Goal: Task Accomplishment & Management: Complete application form

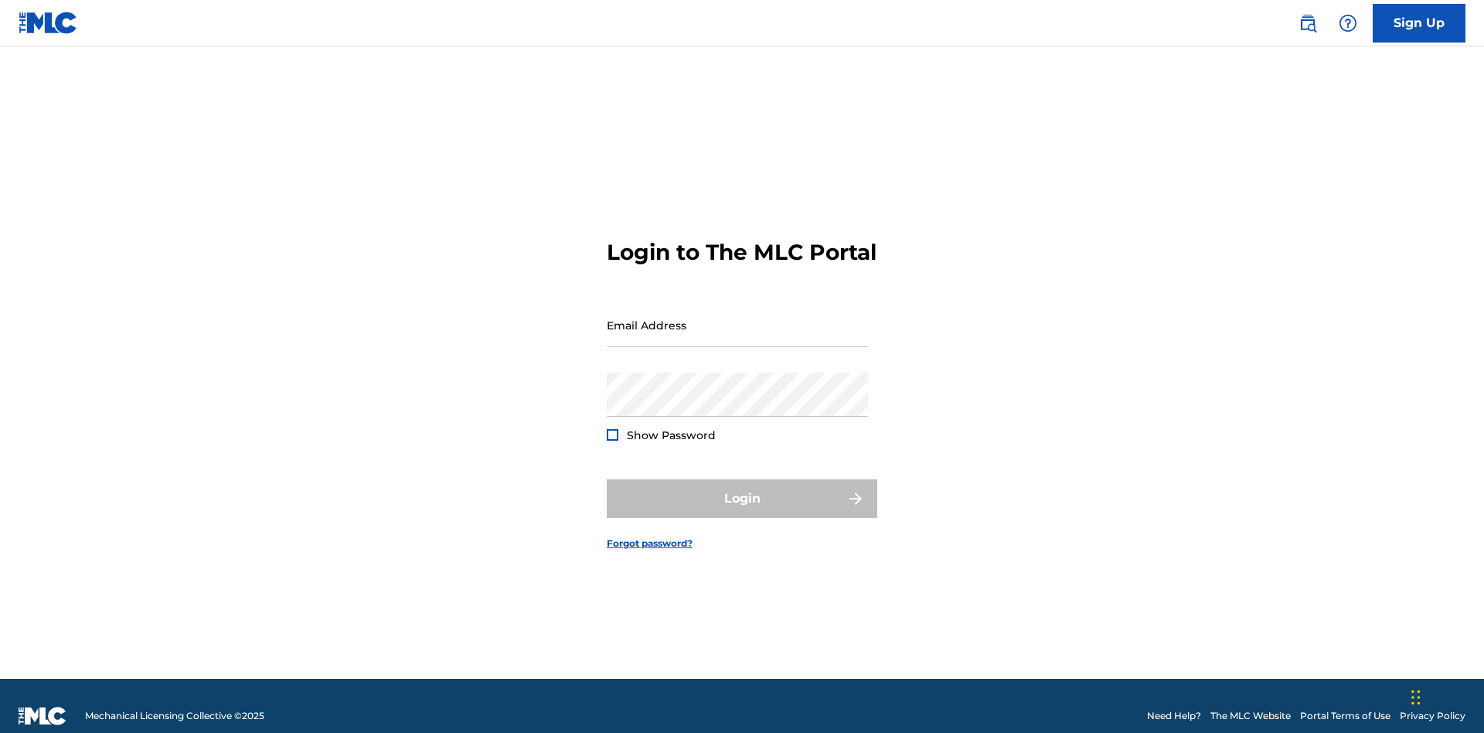
scroll to position [20, 0]
click at [1419, 22] on link "Sign Up" at bounding box center [1419, 23] width 93 height 39
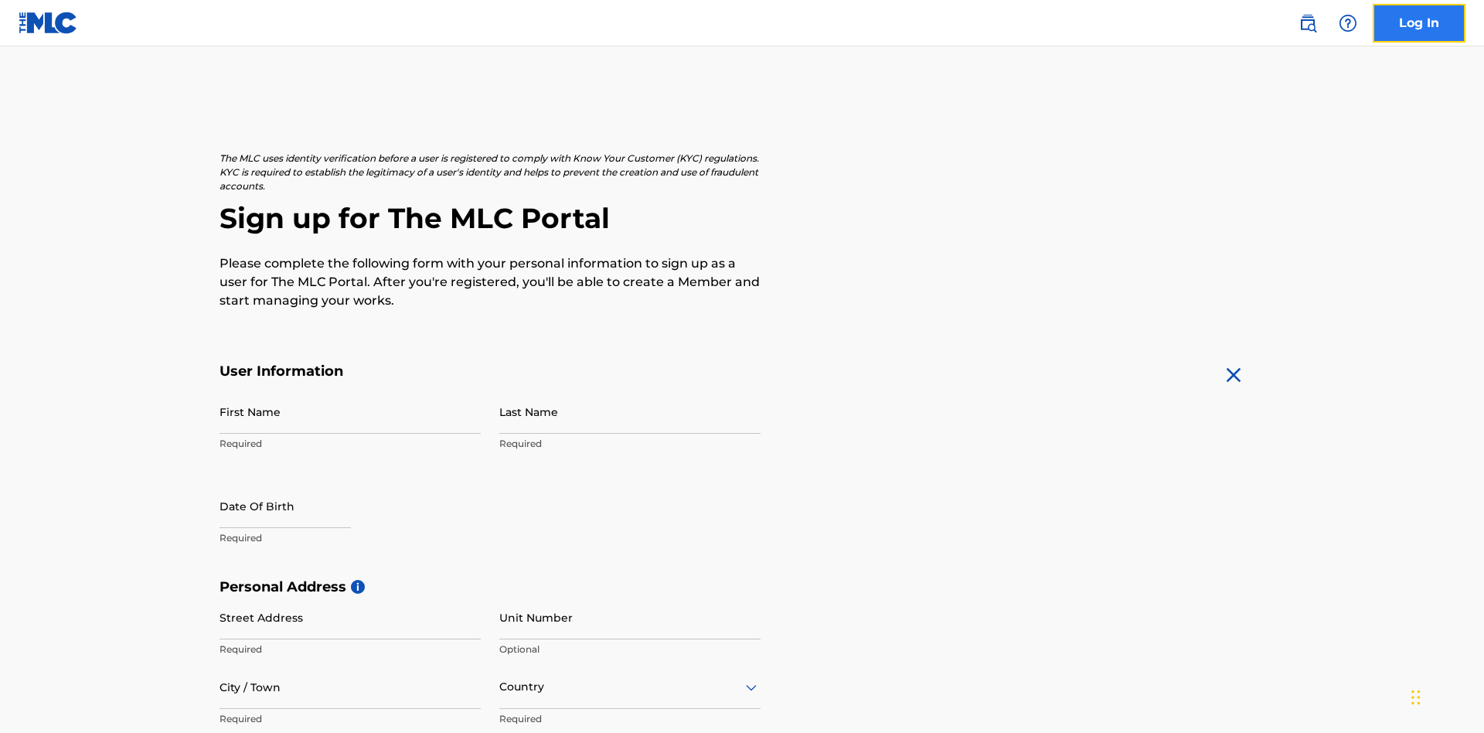
scroll to position [296, 0]
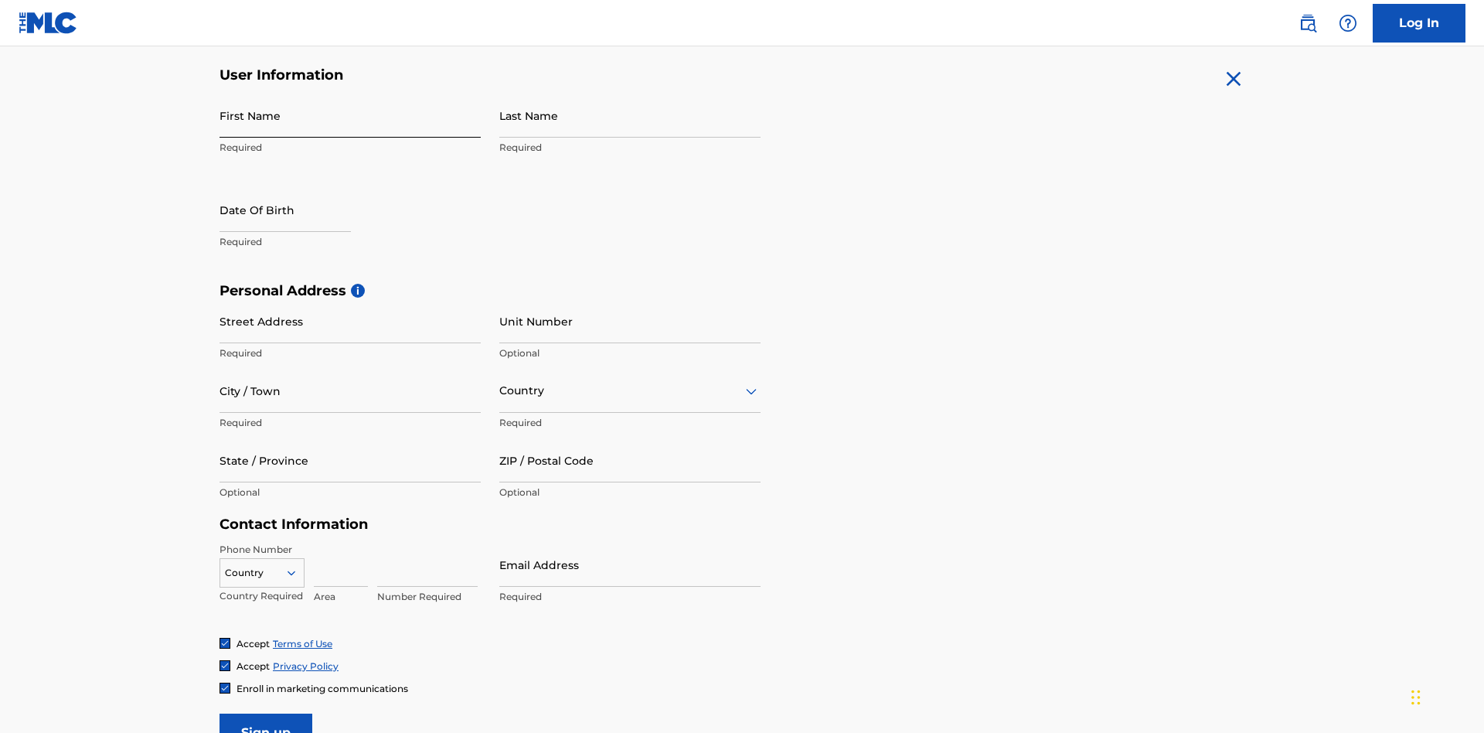
click at [350, 115] on input "First Name" at bounding box center [350, 116] width 261 height 44
type input "[PERSON_NAME]"
click at [630, 115] on input "Last Name" at bounding box center [629, 116] width 261 height 44
type input "Ribble"
click at [298, 188] on input "text" at bounding box center [285, 210] width 131 height 44
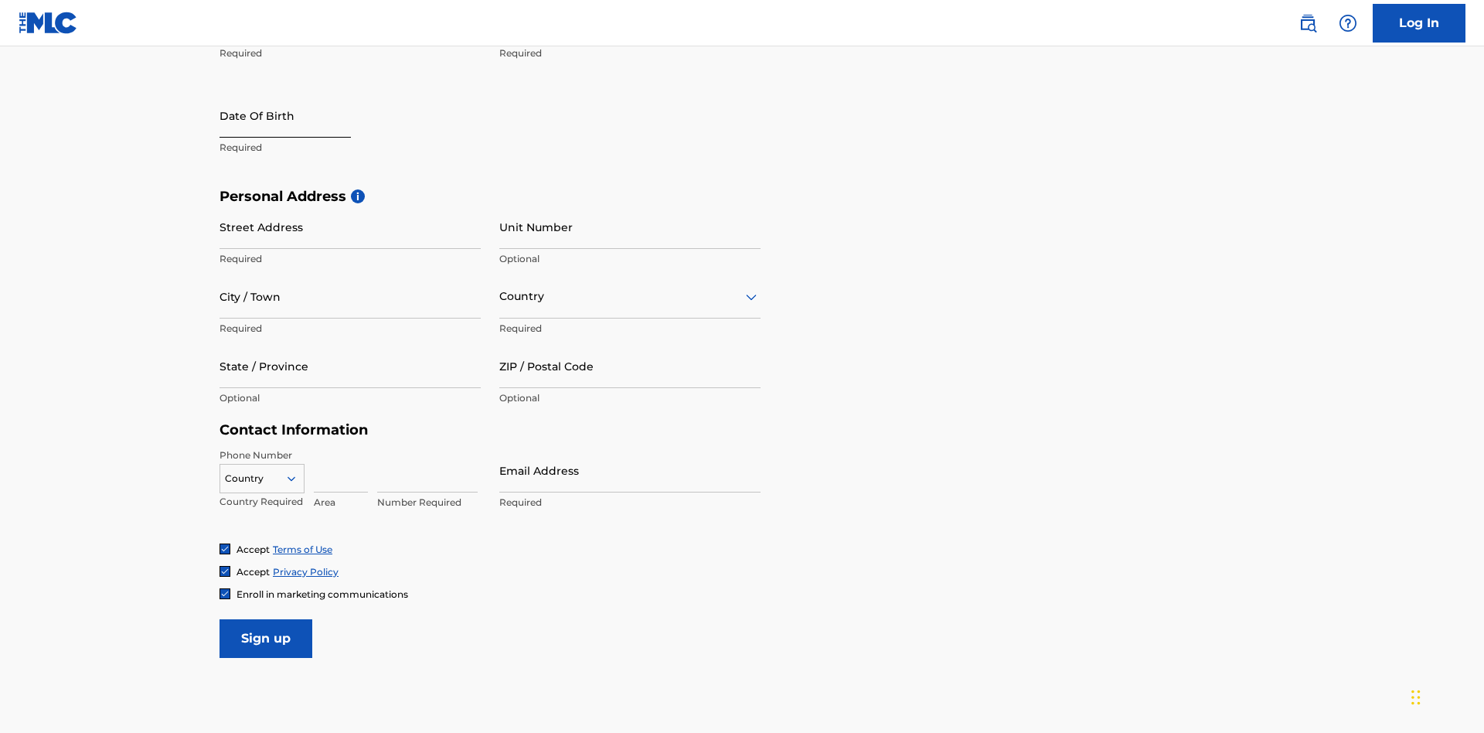
select select "8"
select select "2025"
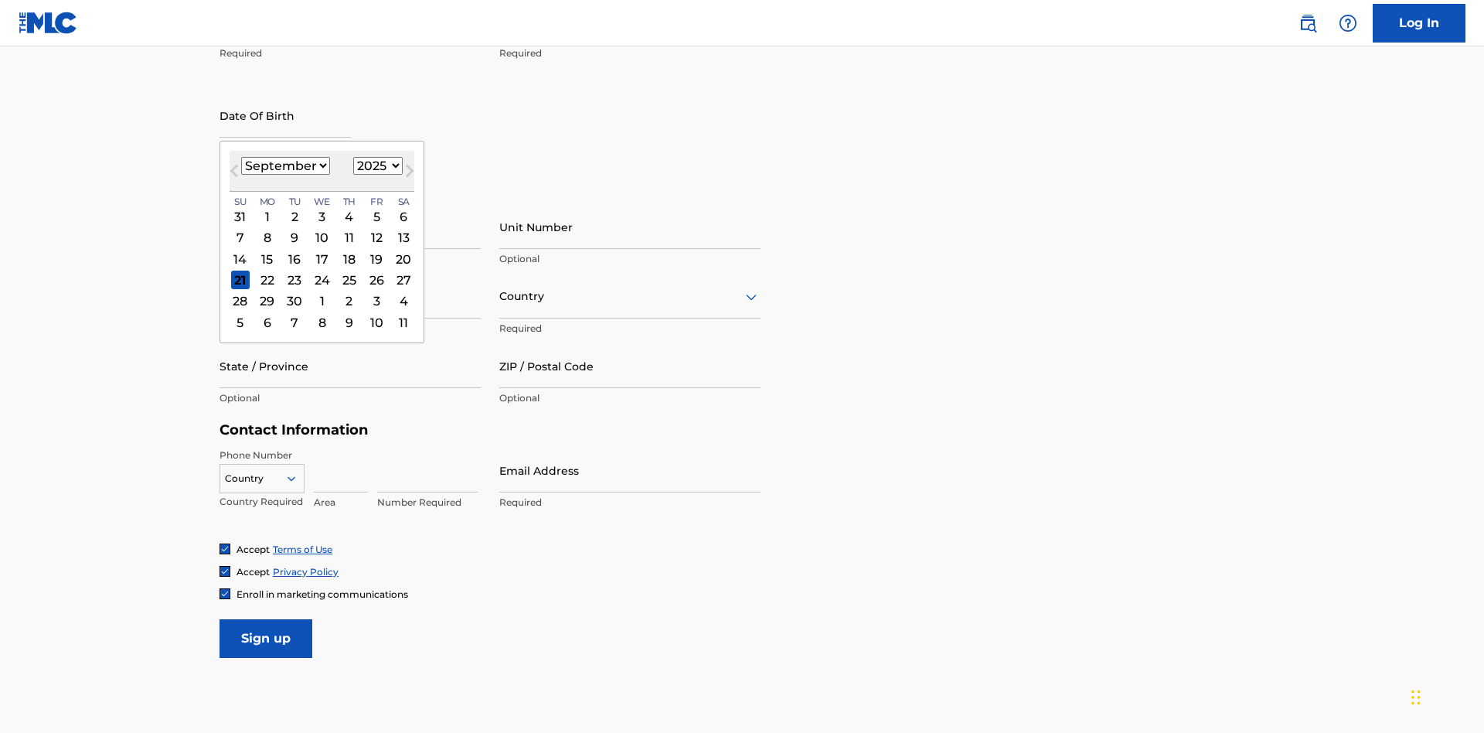
click at [284, 165] on select "January February March April May June July August September October November De…" at bounding box center [285, 166] width 89 height 18
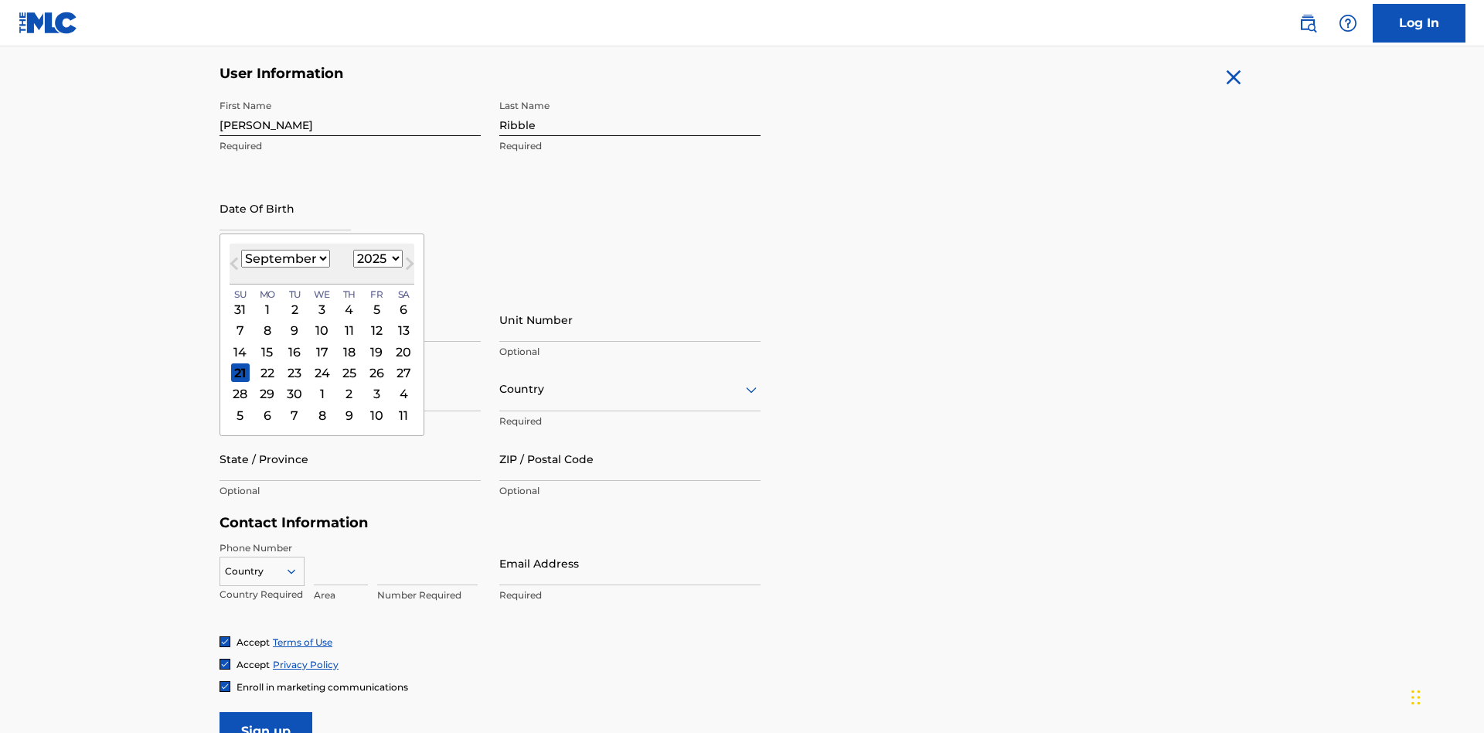
select select "0"
click at [376, 258] on select "1900 1901 1902 1903 1904 1905 1906 1907 1908 1909 1910 1911 1912 1913 1914 1915…" at bounding box center [377, 259] width 49 height 18
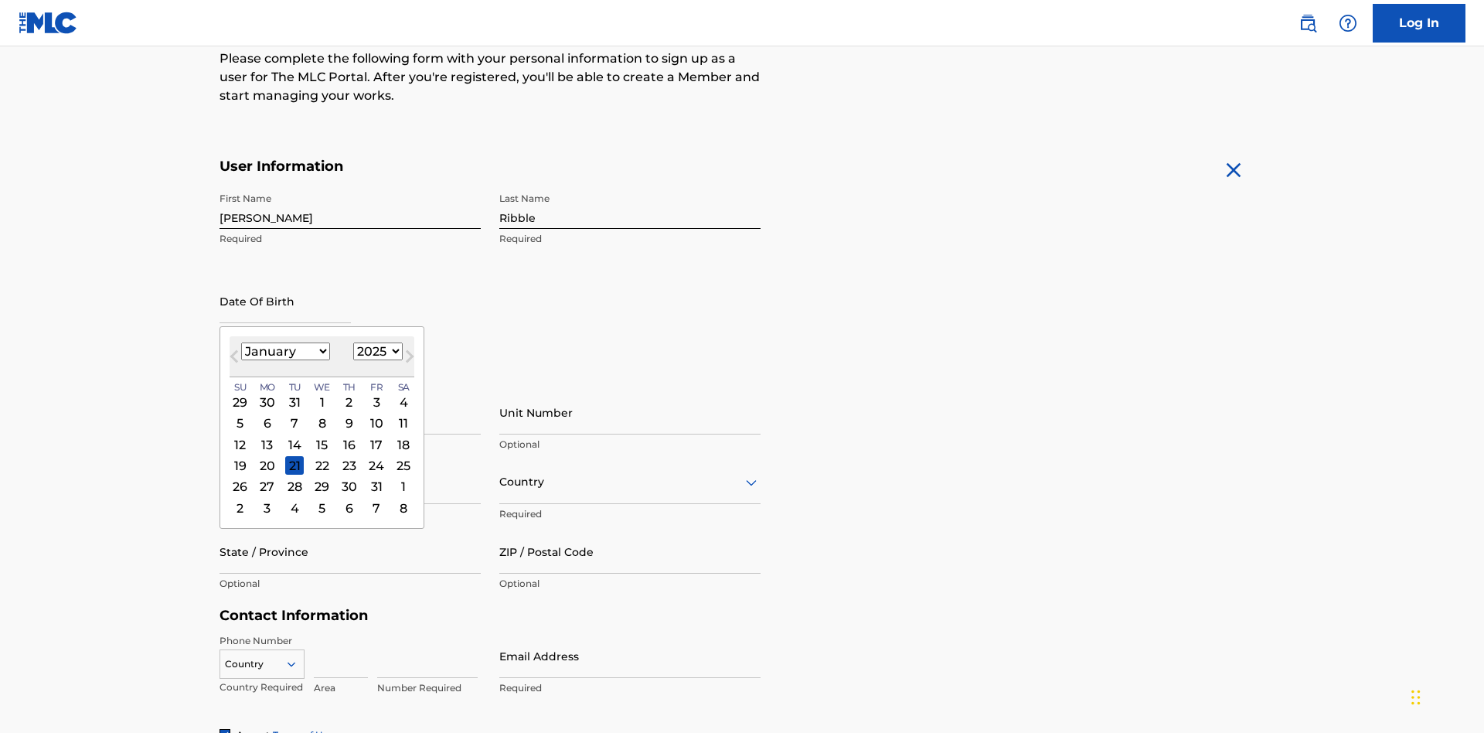
select select "1985"
click at [376, 351] on select "1900 1901 1902 1903 1904 1905 1906 1907 1908 1909 1910 1911 1912 1913 1914 1915…" at bounding box center [377, 351] width 49 height 18
click at [294, 414] on div "8" at bounding box center [294, 423] width 19 height 19
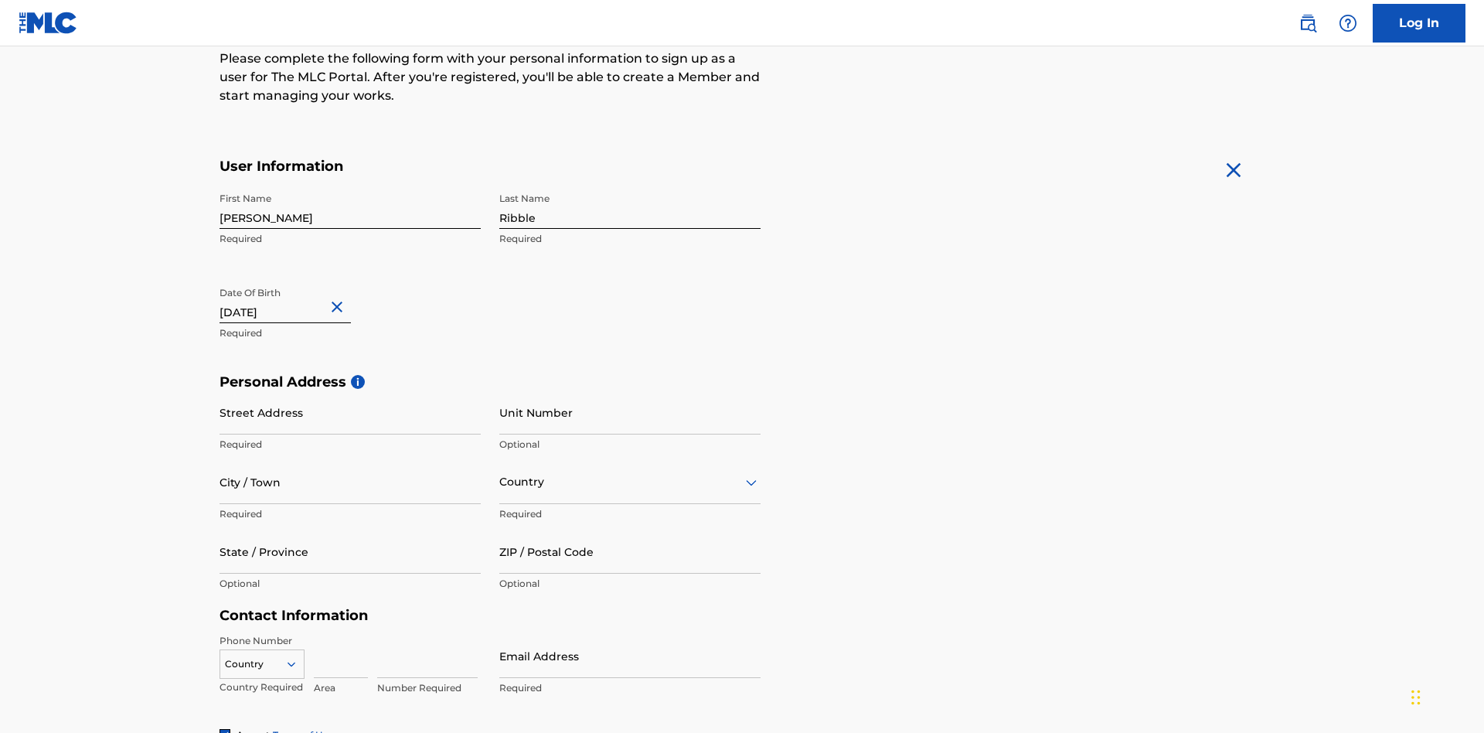
type input "[DATE]"
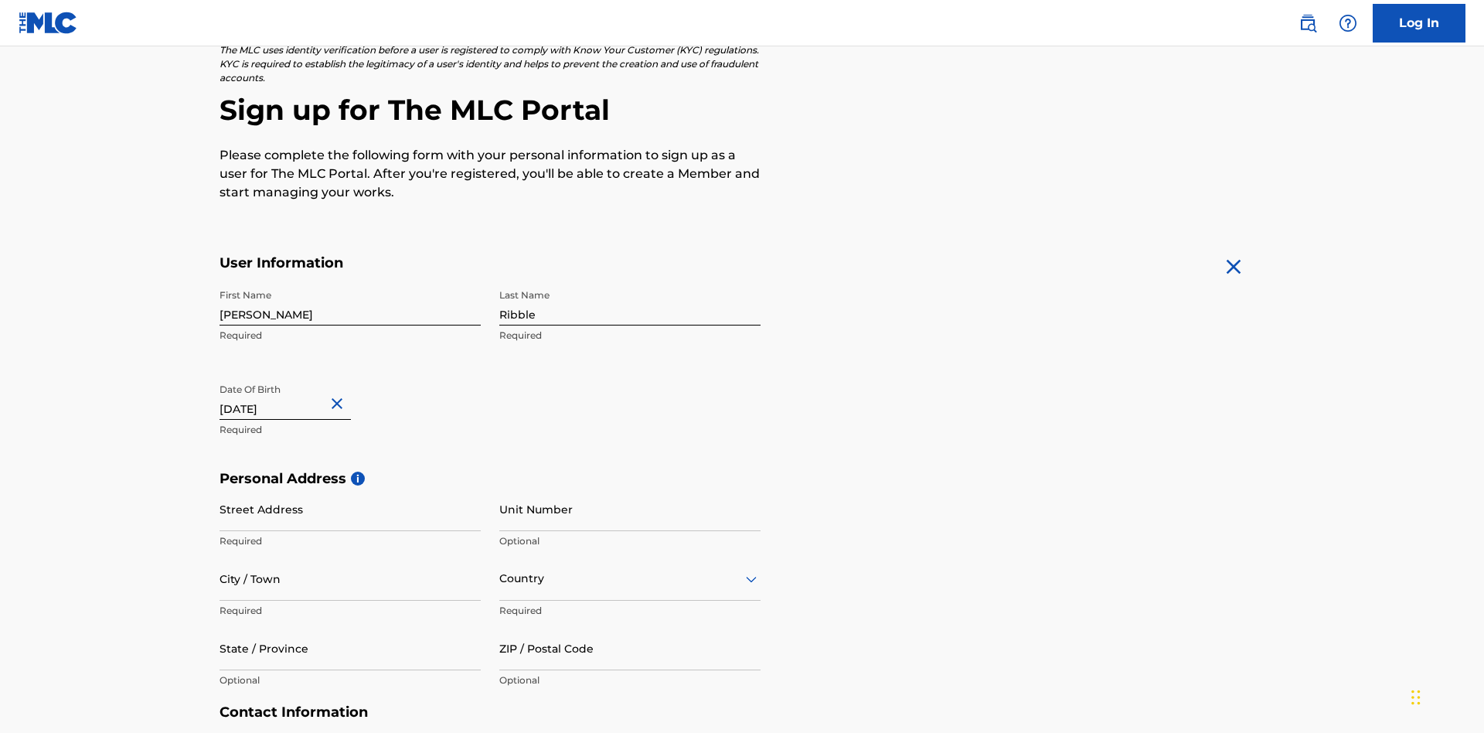
scroll to position [476, 0]
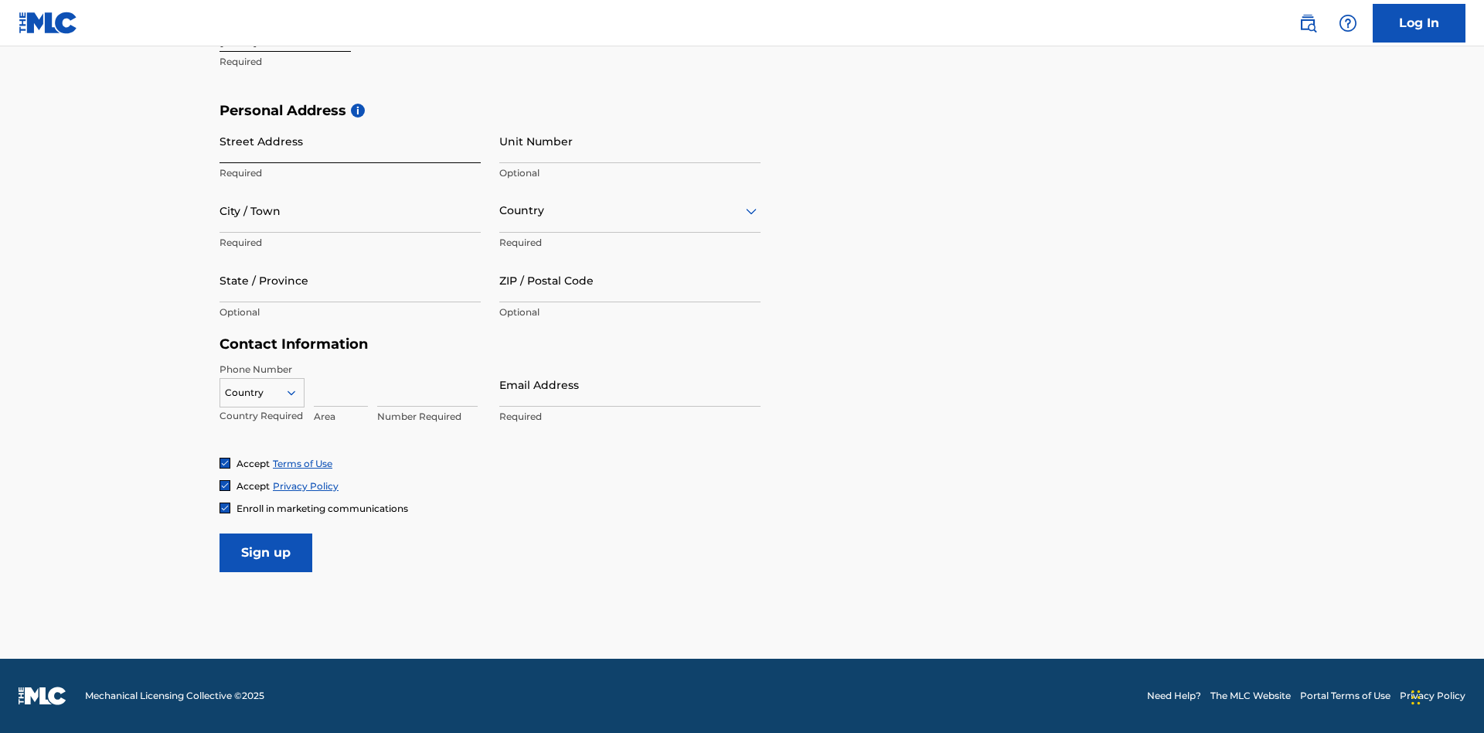
click at [350, 141] on input "Street Address" at bounding box center [350, 141] width 261 height 44
type input "[STREET_ADDRESS]"
click at [350, 210] on input "City / Town" at bounding box center [350, 211] width 261 height 44
type input "[GEOGRAPHIC_DATA]"
click at [500, 210] on input "text" at bounding box center [500, 211] width 3 height 16
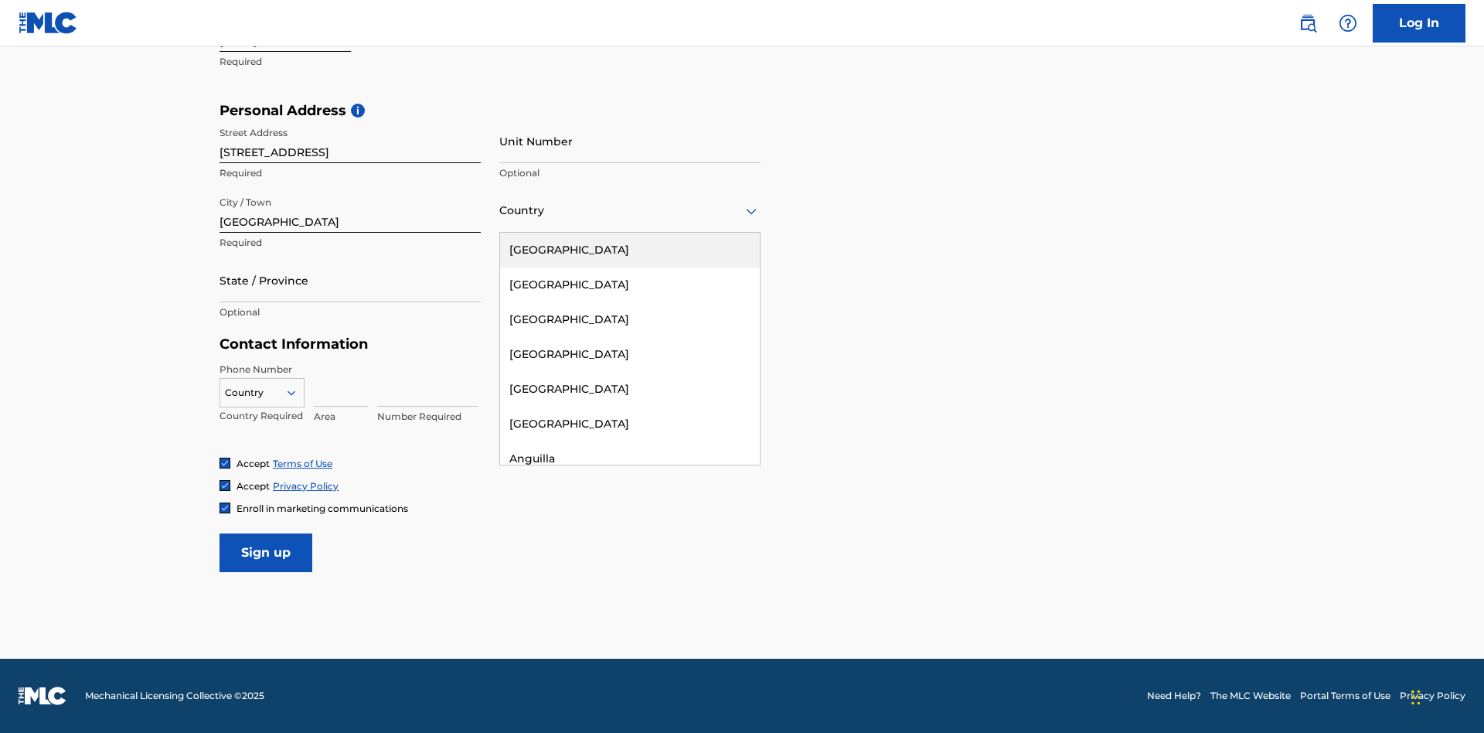
click at [630, 250] on div "[GEOGRAPHIC_DATA]" at bounding box center [630, 250] width 260 height 35
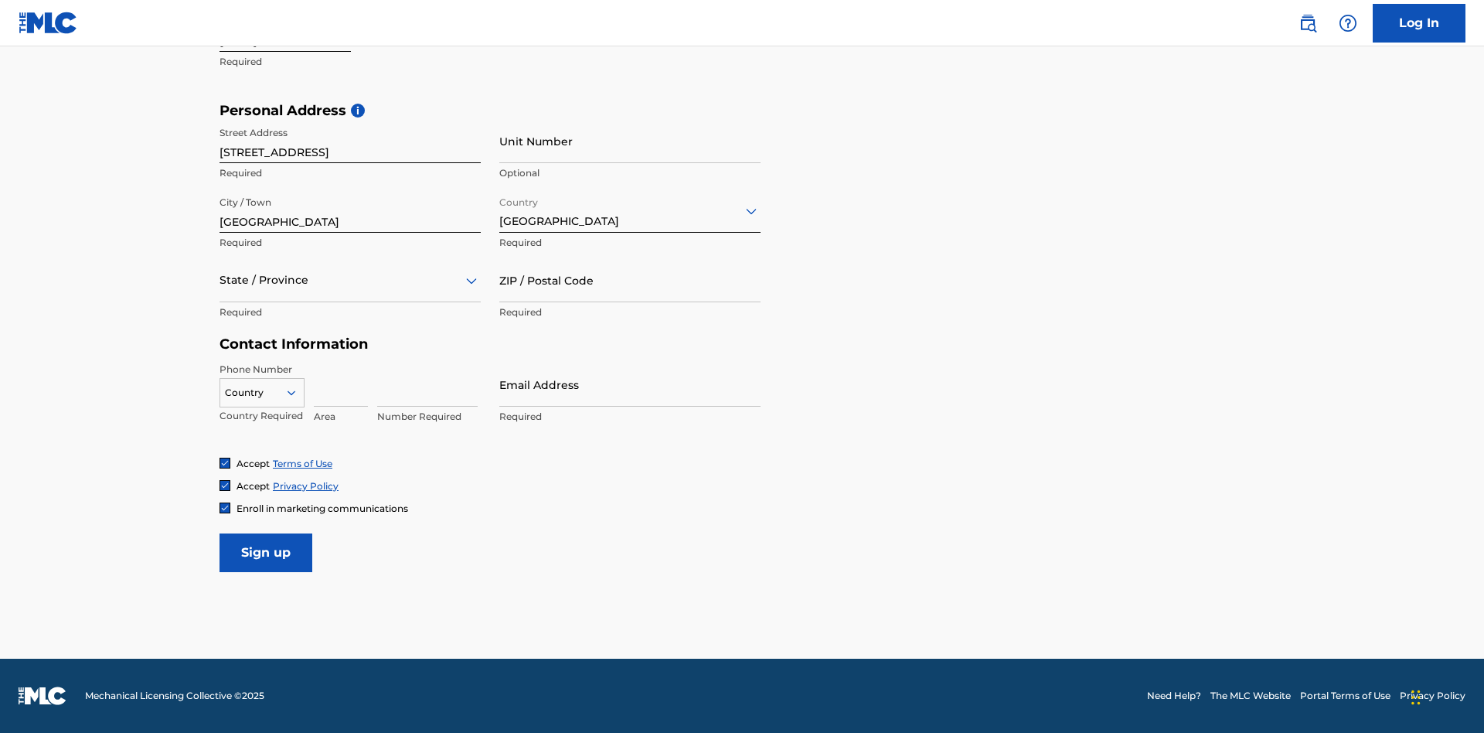
click at [350, 280] on div at bounding box center [350, 280] width 261 height 19
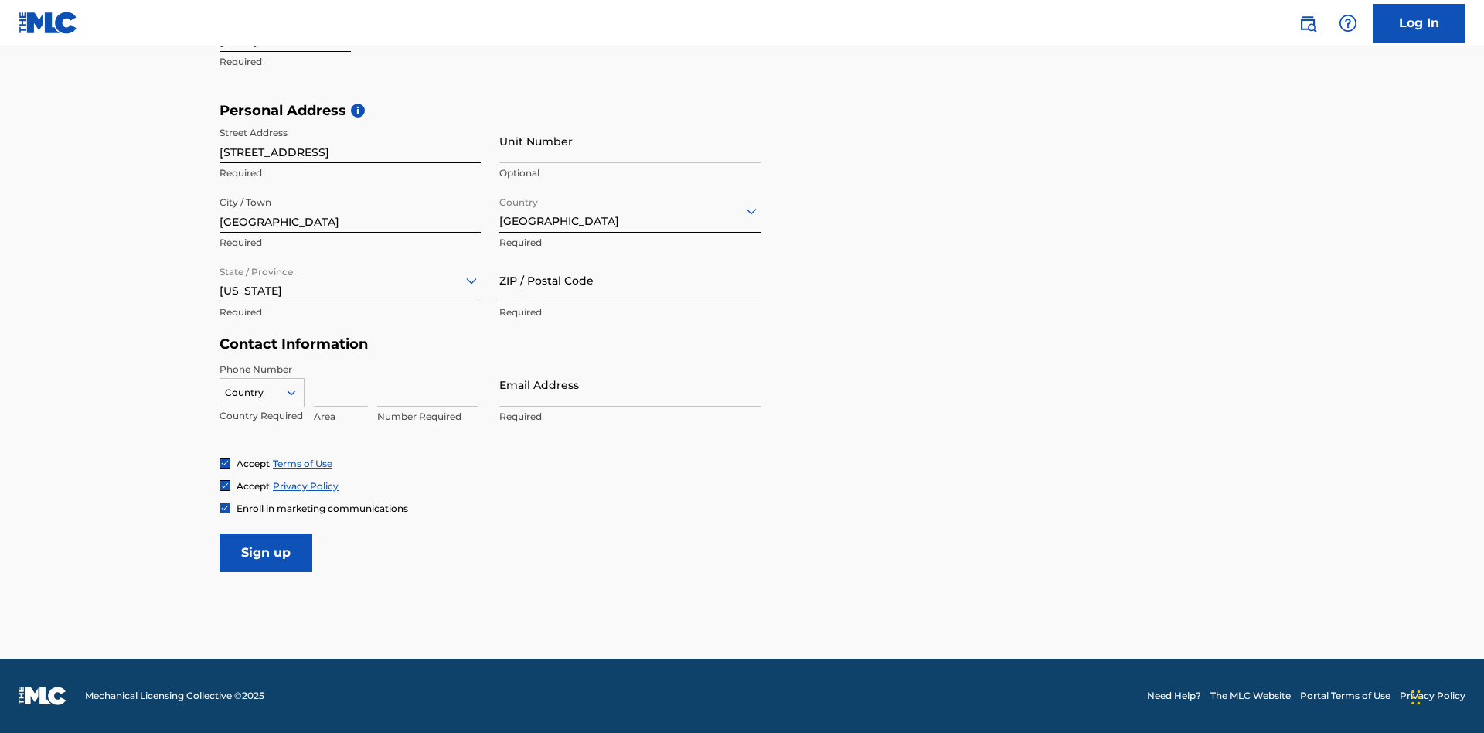
click at [630, 280] on input "ZIP / Postal Code" at bounding box center [629, 280] width 261 height 44
type input "43777"
click at [298, 392] on icon at bounding box center [291, 393] width 14 height 14
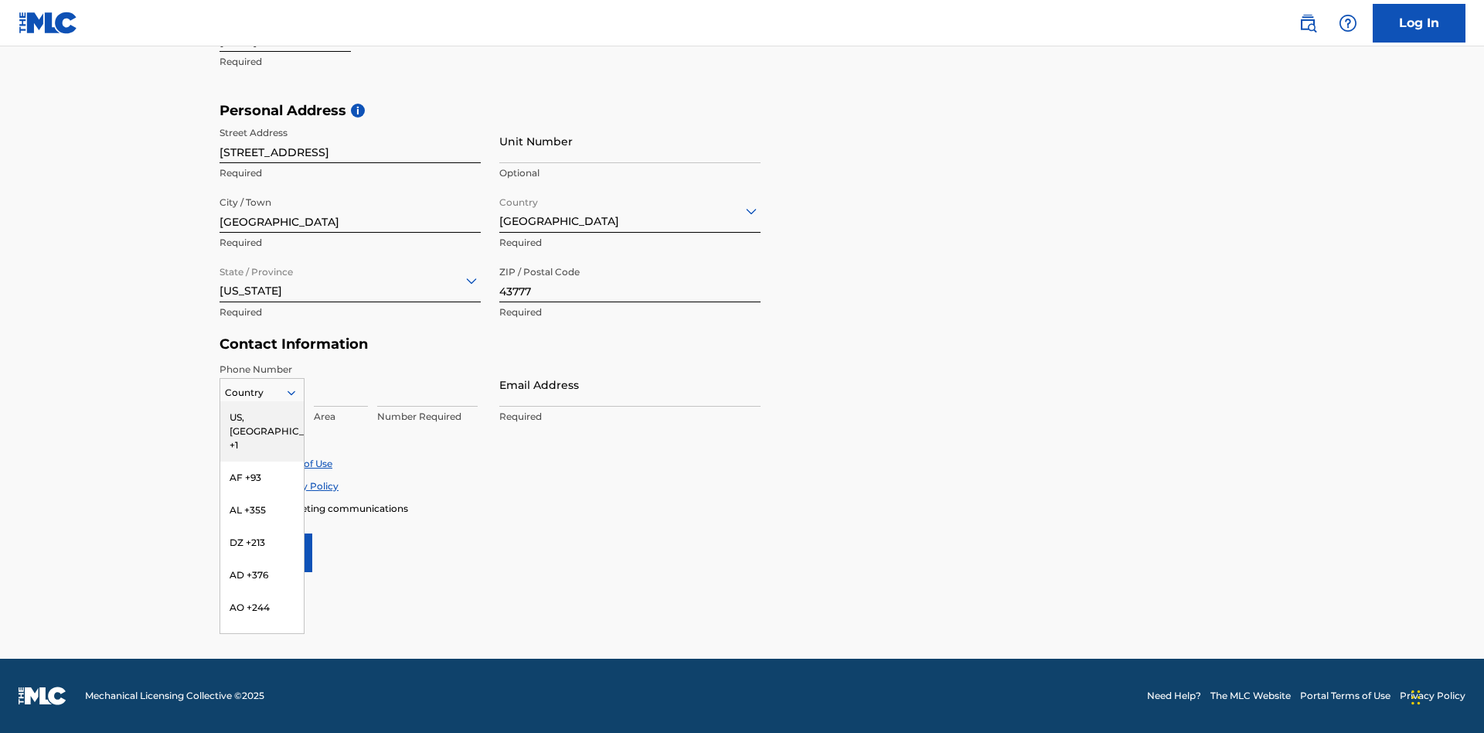
click at [262, 417] on div "US, [GEOGRAPHIC_DATA] +1" at bounding box center [261, 431] width 83 height 60
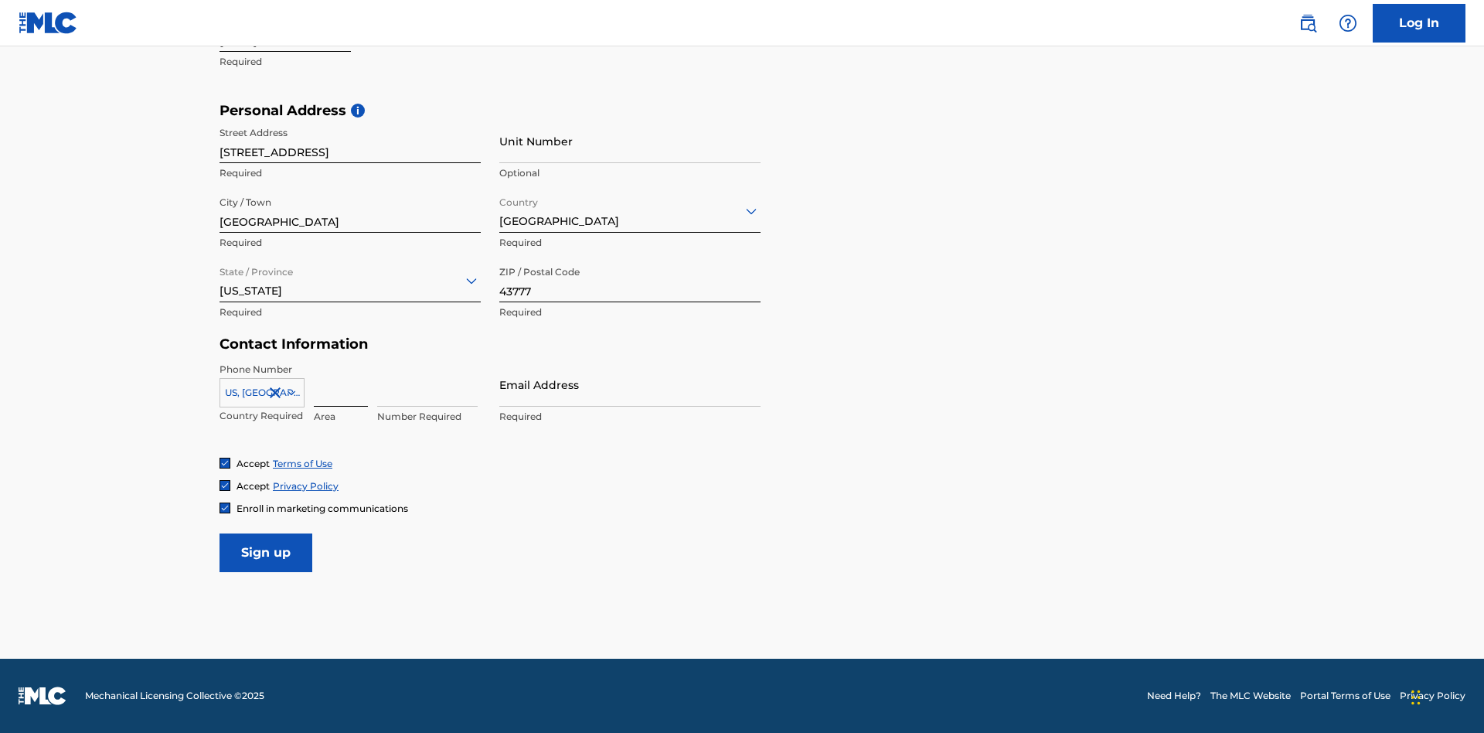
click at [341, 384] on input at bounding box center [341, 385] width 54 height 44
type input "740"
click at [428, 384] on input at bounding box center [427, 385] width 101 height 44
type input "8086351"
click at [630, 384] on input "Email Address" at bounding box center [629, 385] width 261 height 44
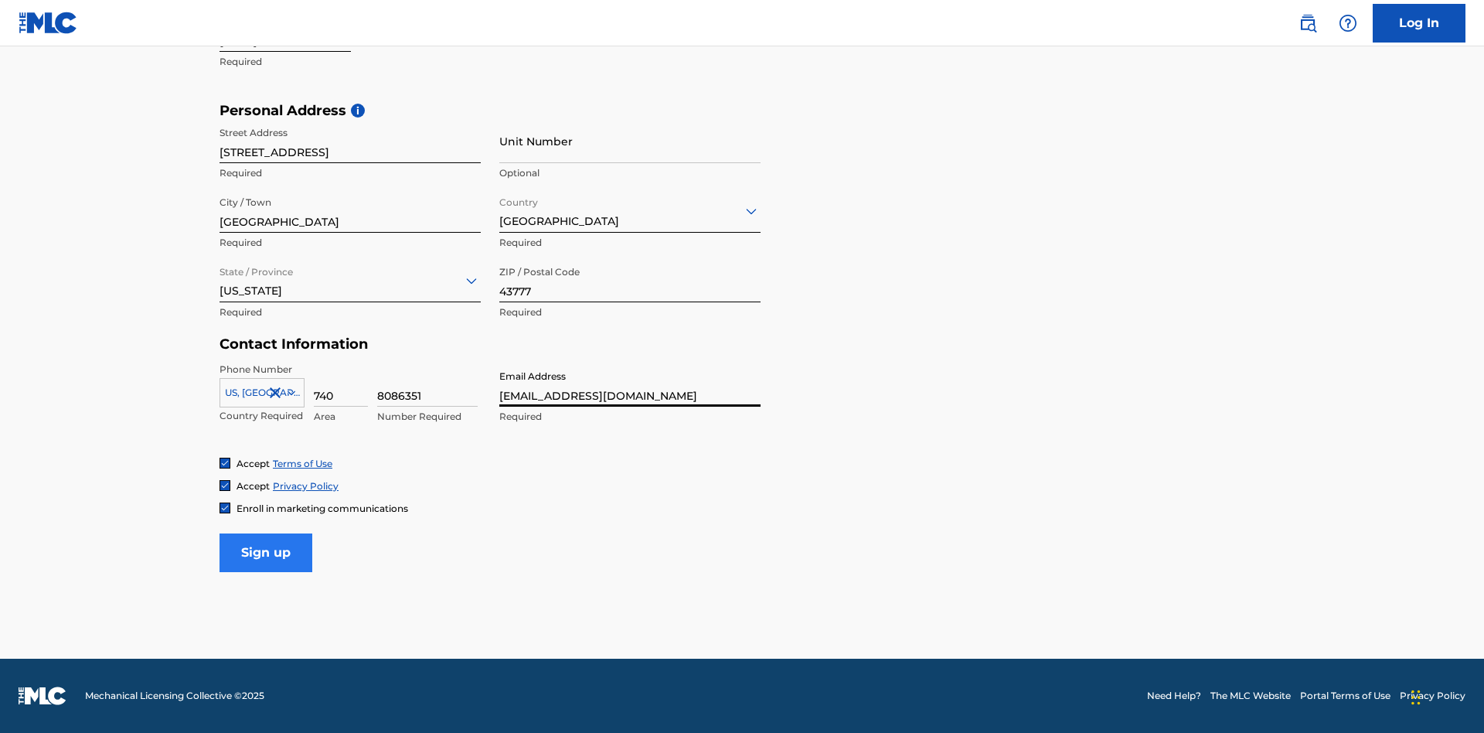
type input "[EMAIL_ADDRESS][DOMAIN_NAME]"
click at [266, 552] on input "Sign up" at bounding box center [266, 552] width 93 height 39
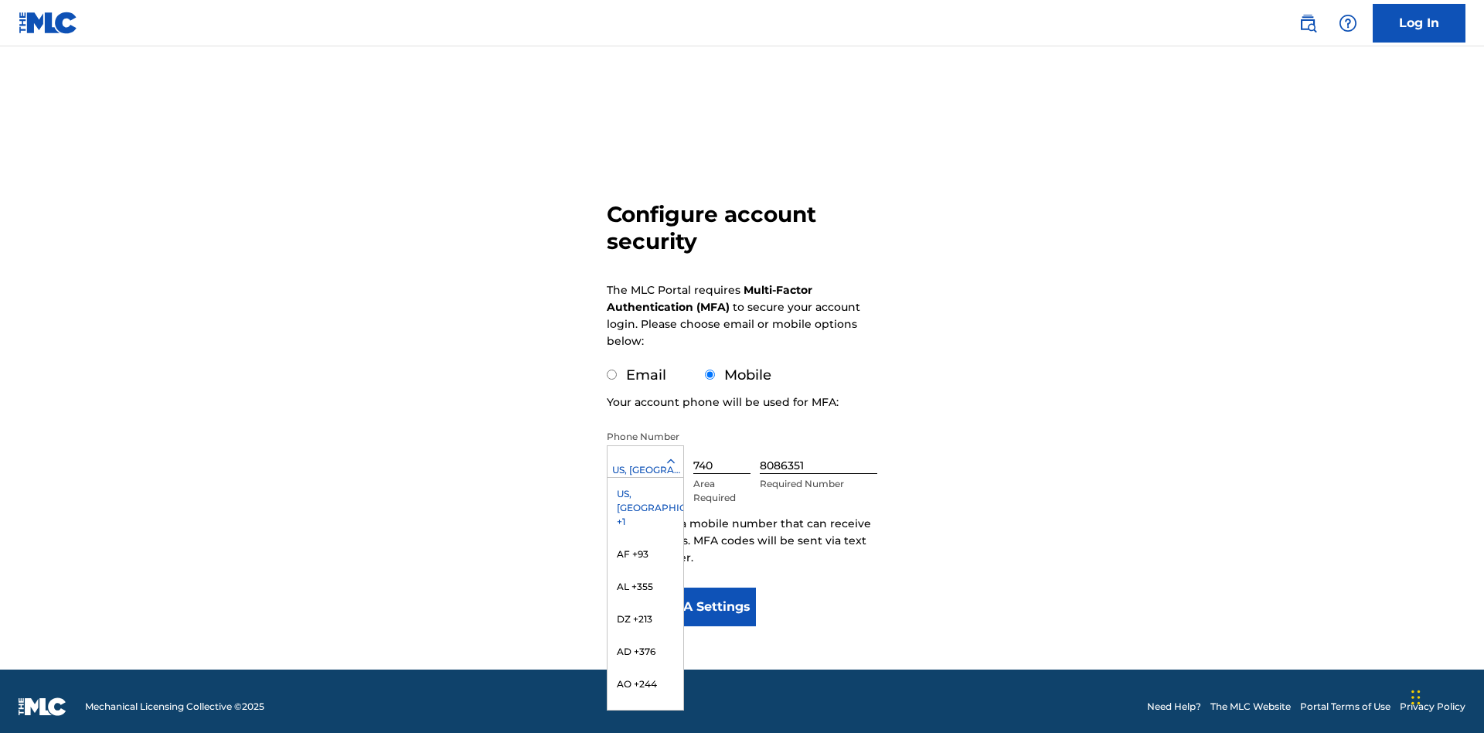
click at [725, 441] on input "740" at bounding box center [721, 452] width 57 height 44
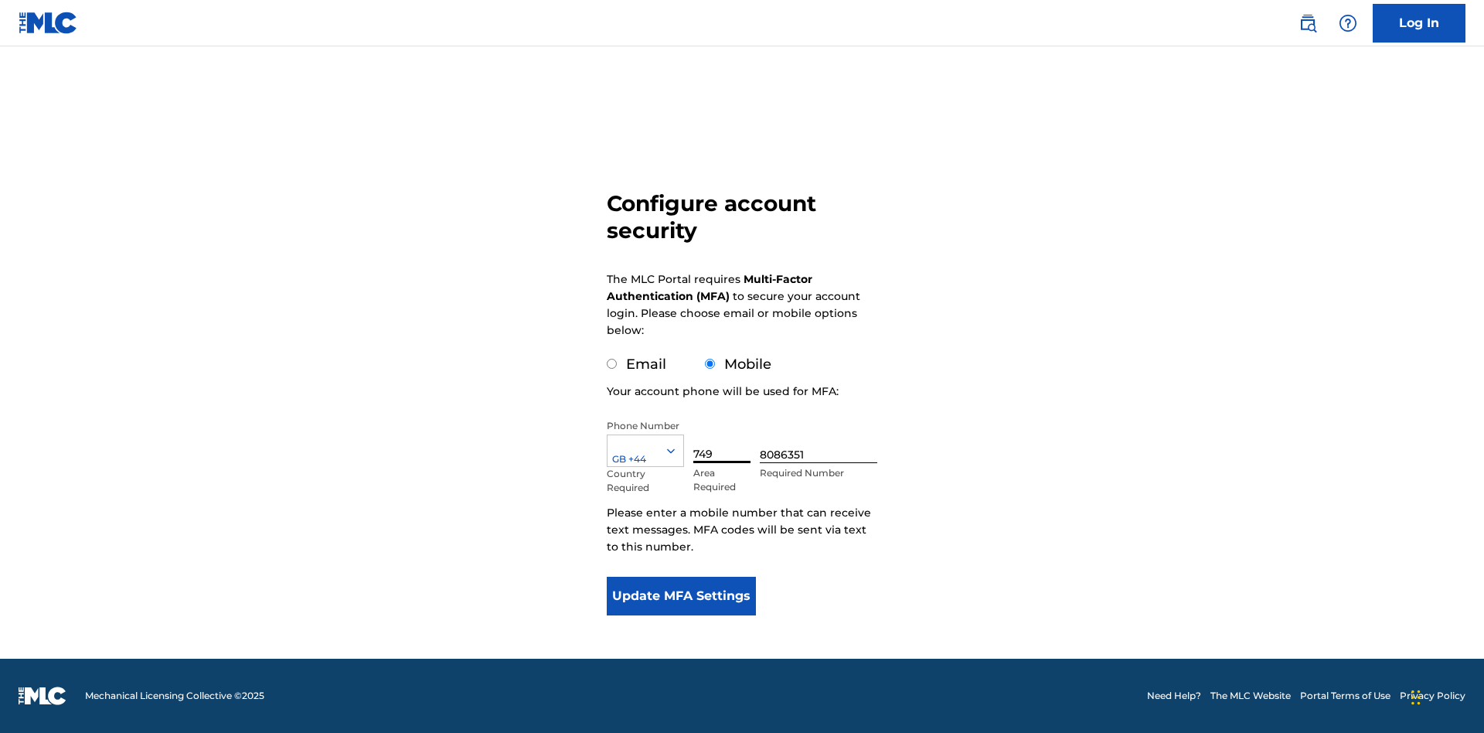
click at [822, 441] on input "8086351" at bounding box center [819, 441] width 118 height 44
click at [681, 596] on button "Update MFA Settings" at bounding box center [681, 596] width 149 height 39
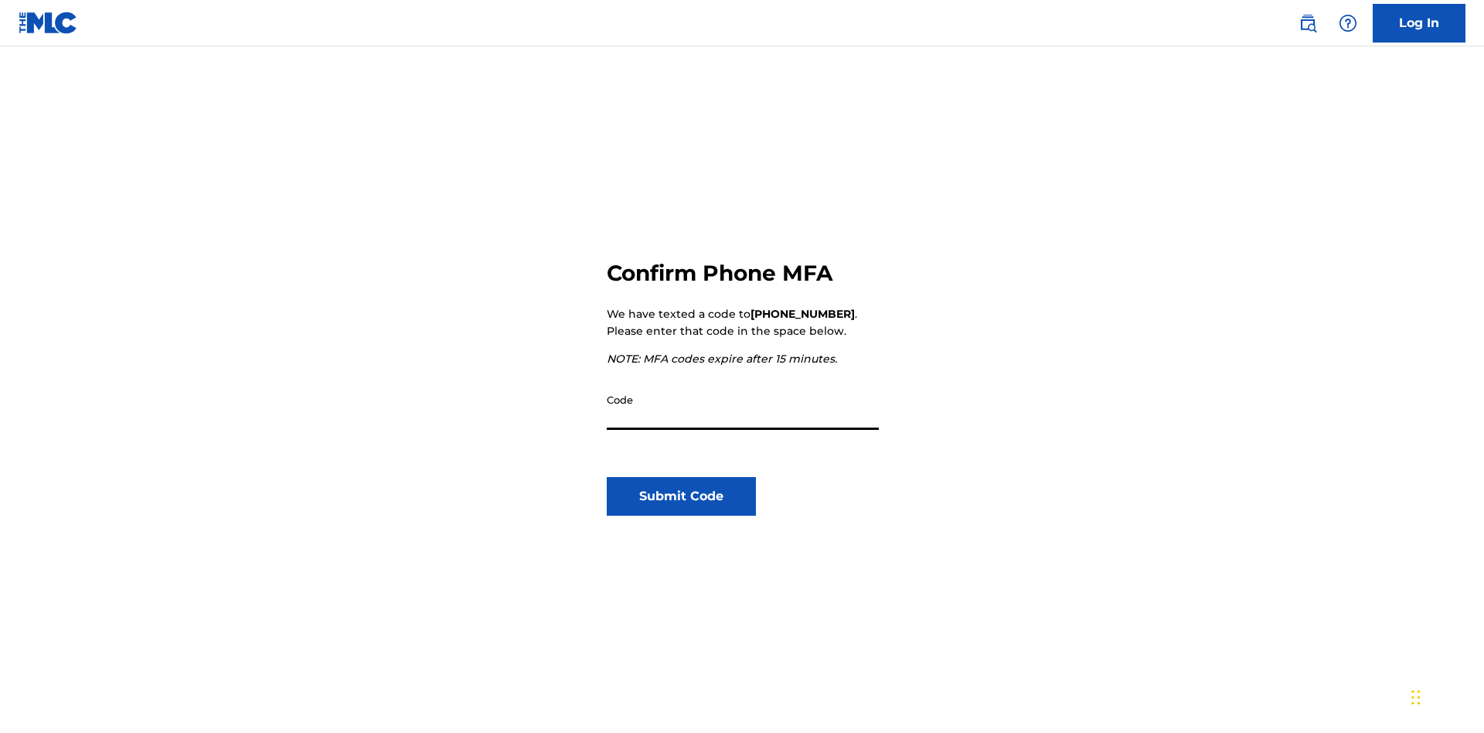
scroll to position [161, 0]
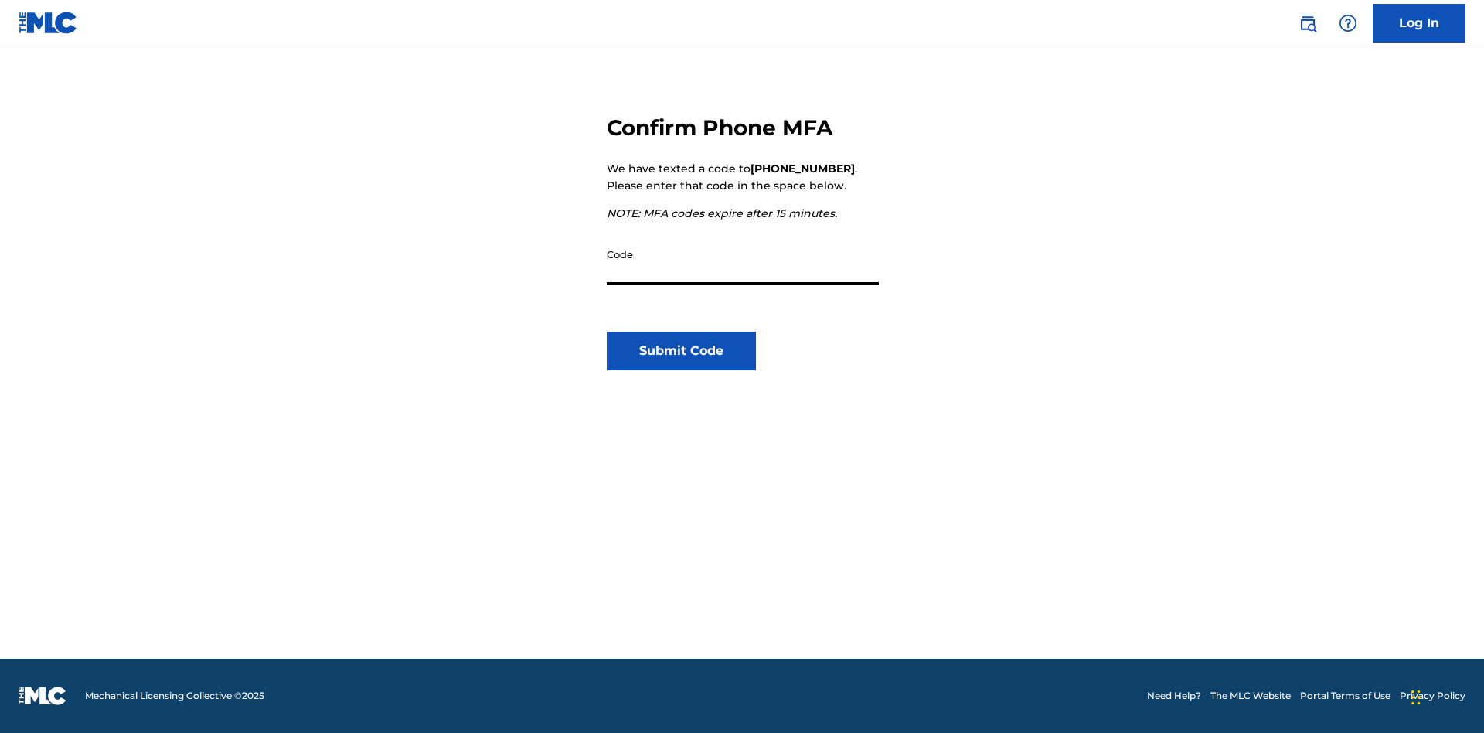
click at [743, 262] on input "Code" at bounding box center [743, 262] width 272 height 44
type input "891208"
click at [681, 351] on button "Submit Code" at bounding box center [681, 351] width 149 height 39
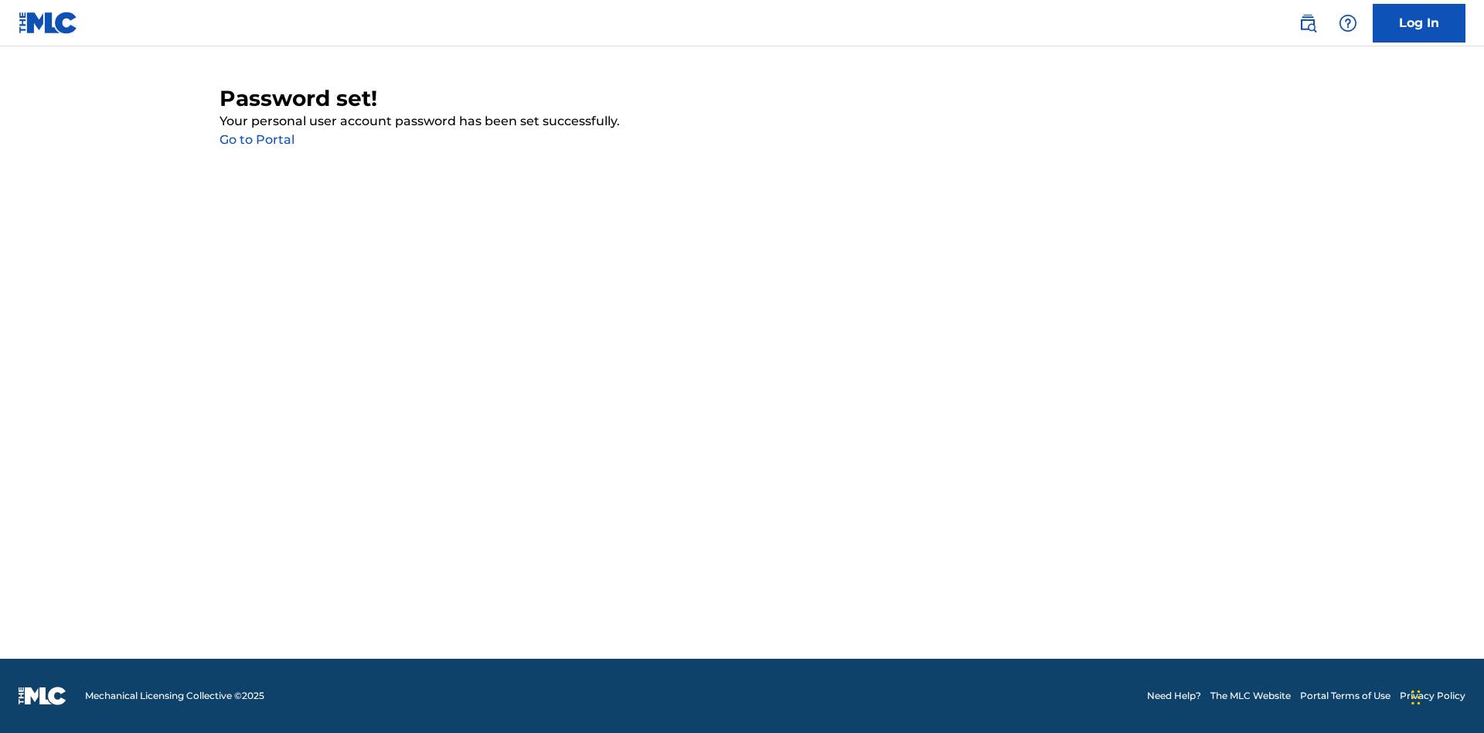
click at [257, 140] on link "Go to Portal" at bounding box center [257, 139] width 75 height 15
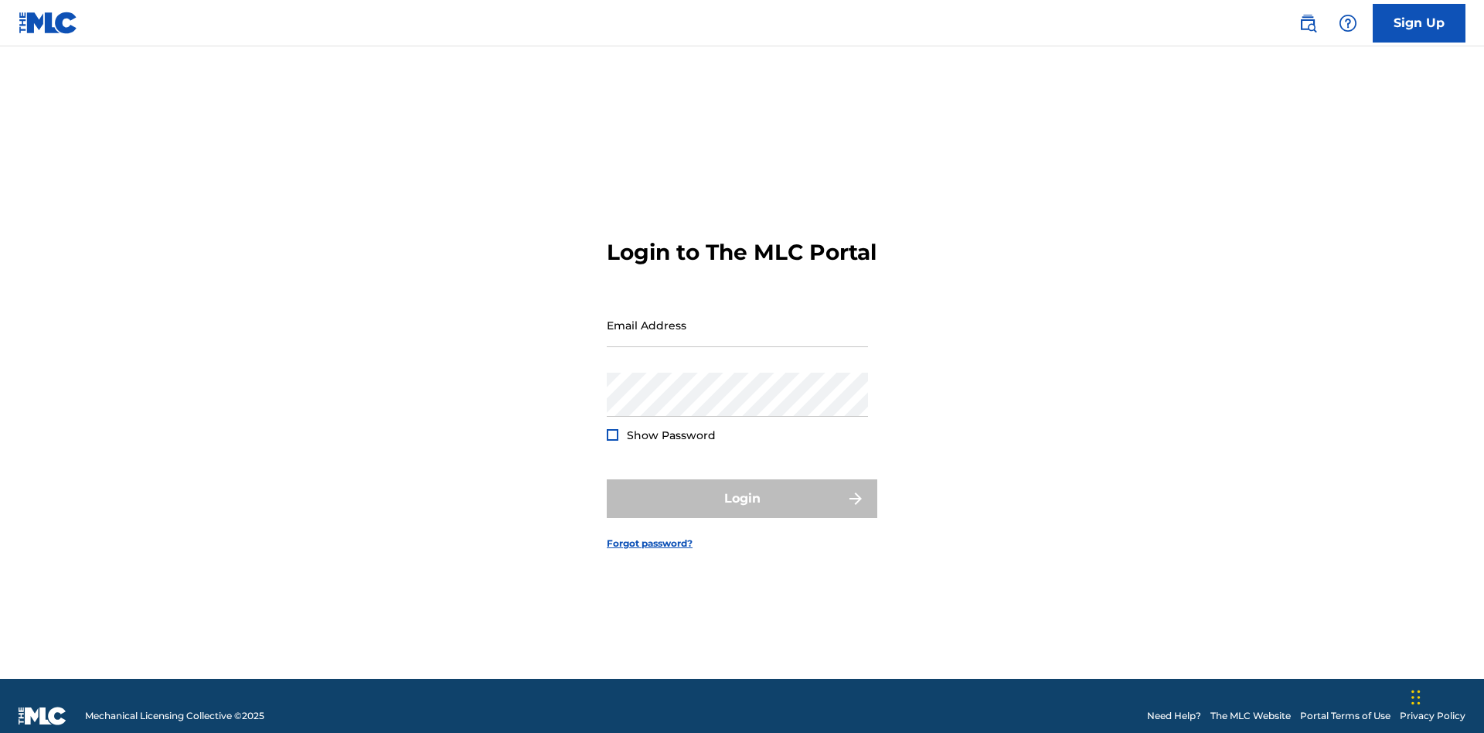
scroll to position [20, 0]
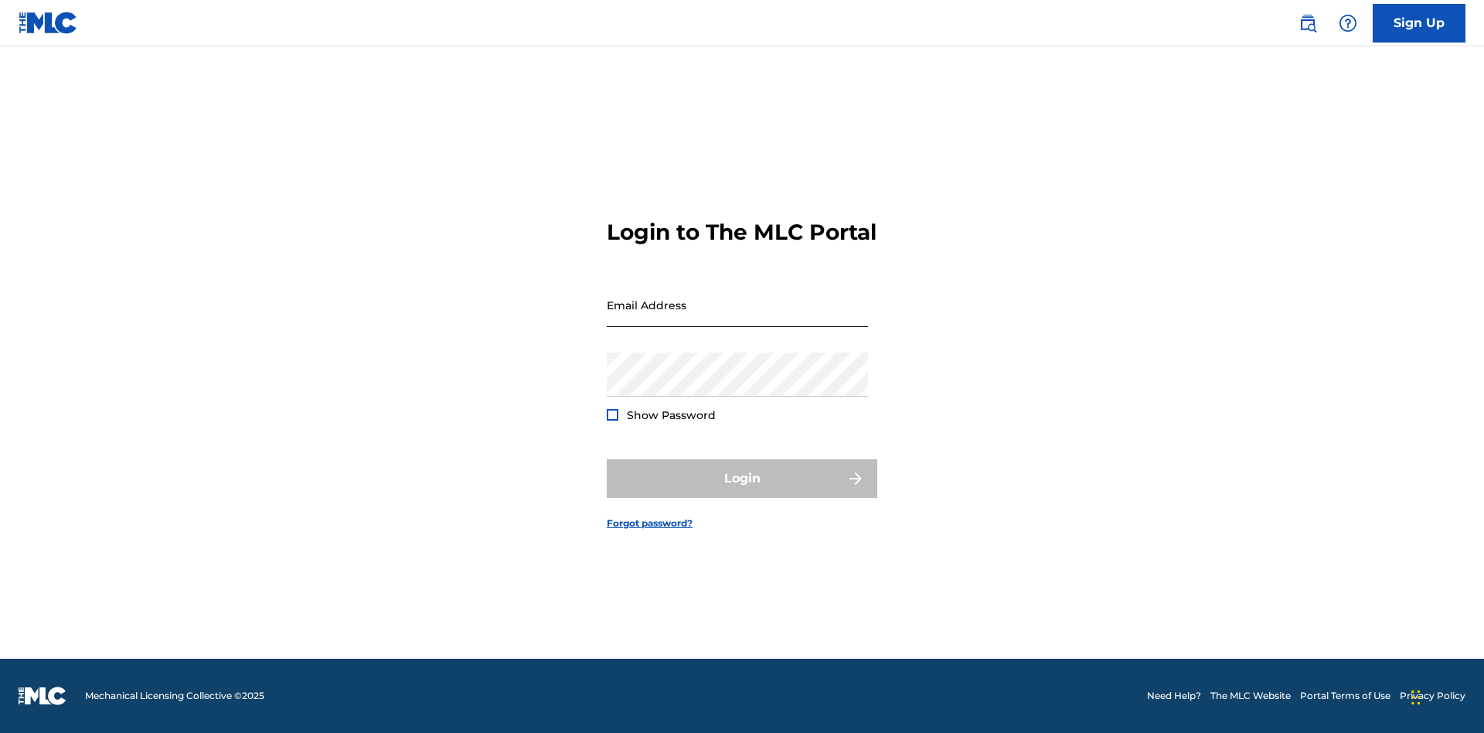
click at [738, 318] on input "Email Address" at bounding box center [737, 305] width 261 height 44
type input "9ee1cd70-86cd-40bd-99de-a29f1636af50@mailslurp.biz"
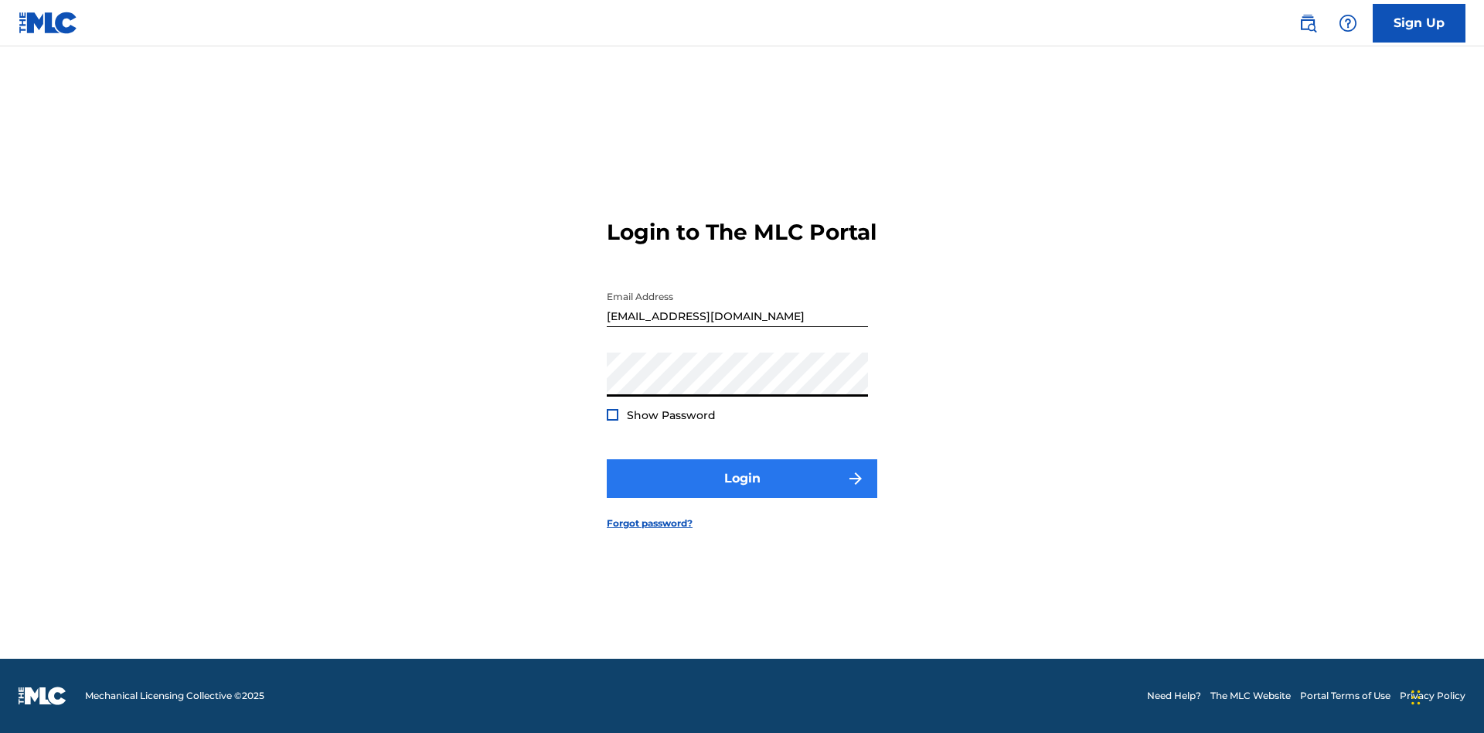
click at [742, 492] on button "Login" at bounding box center [742, 478] width 271 height 39
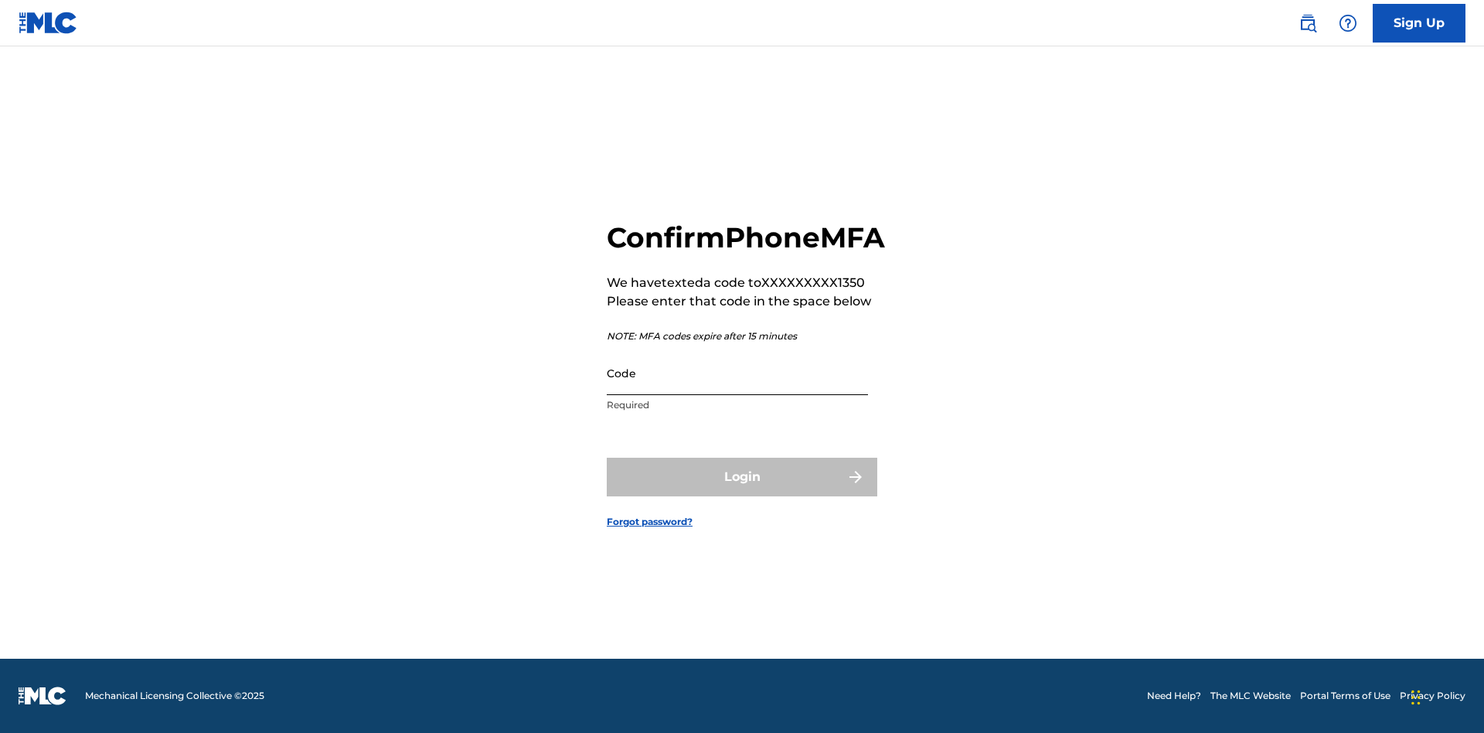
click at [738, 390] on input "Code" at bounding box center [737, 373] width 261 height 44
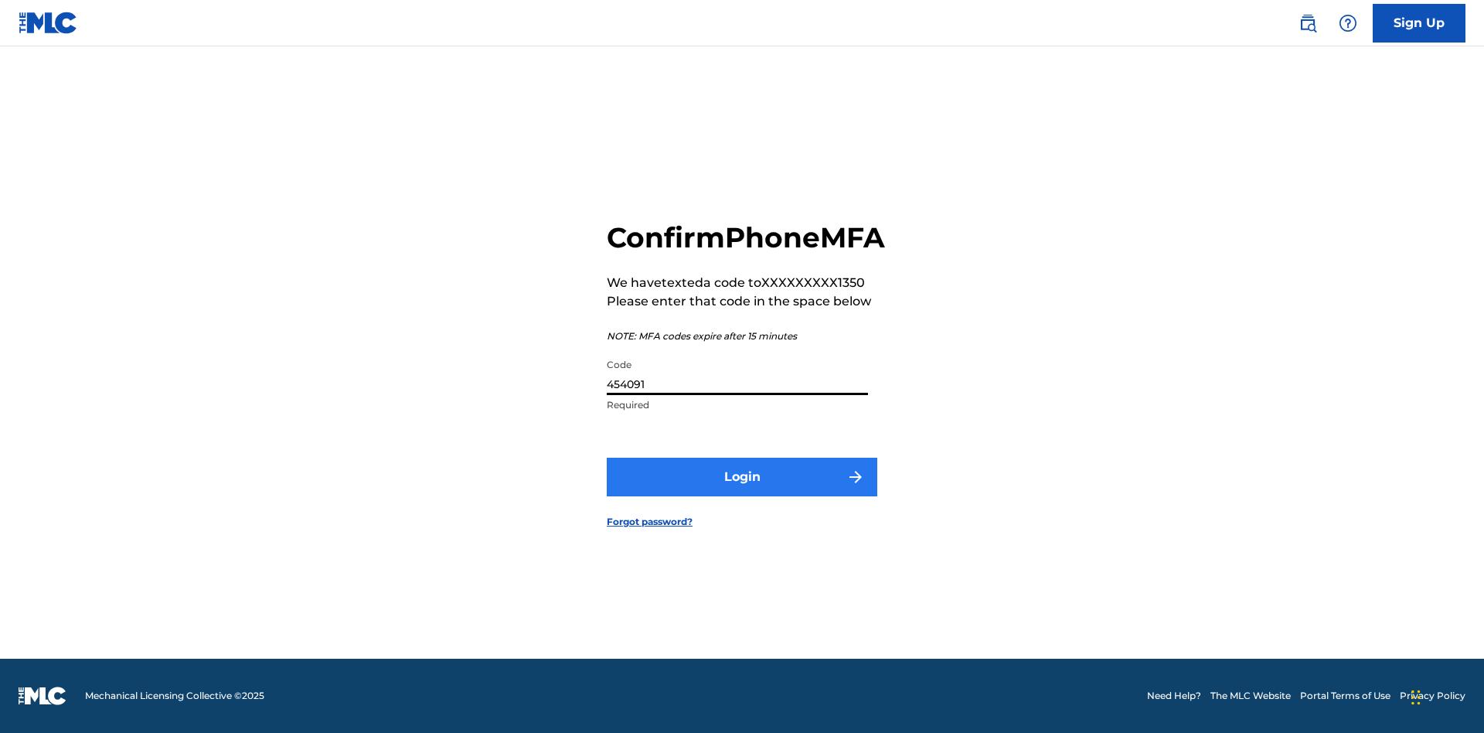
type input "454091"
click at [742, 494] on button "Login" at bounding box center [742, 477] width 271 height 39
